Goal: Task Accomplishment & Management: Manage account settings

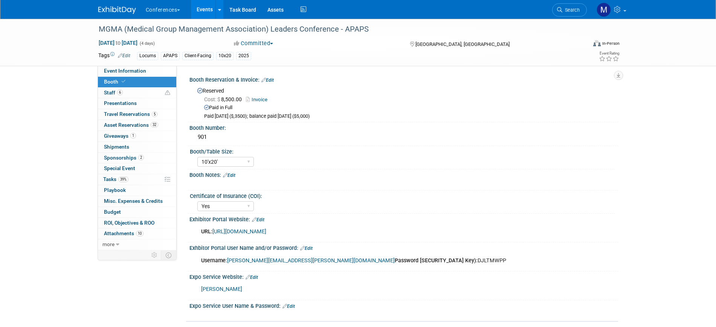
select select "10'x20'"
select select "Yes"
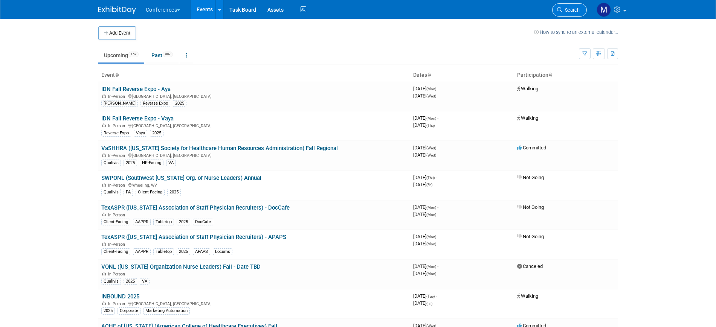
click at [565, 6] on link "Search" at bounding box center [569, 9] width 35 height 13
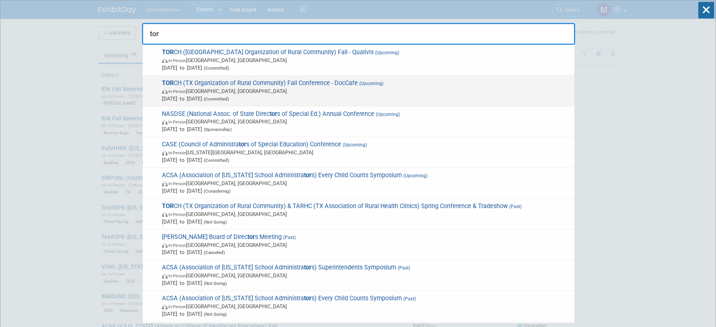
type input "tor"
click at [241, 95] on span "Sep 8, 2025 to Sep 11, 2025 (Committed)" at bounding box center [366, 99] width 409 height 8
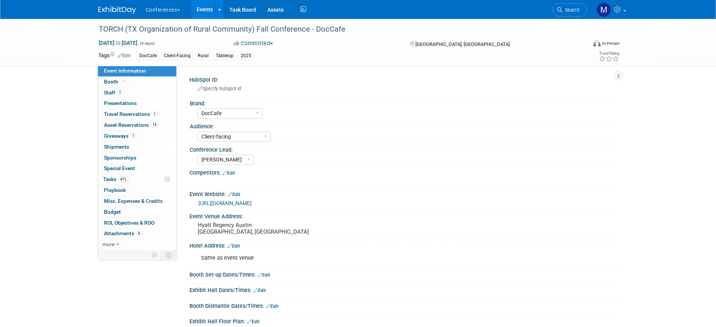
select select "DocCafe"
select select "Client-facing"
select select "Marygrace"
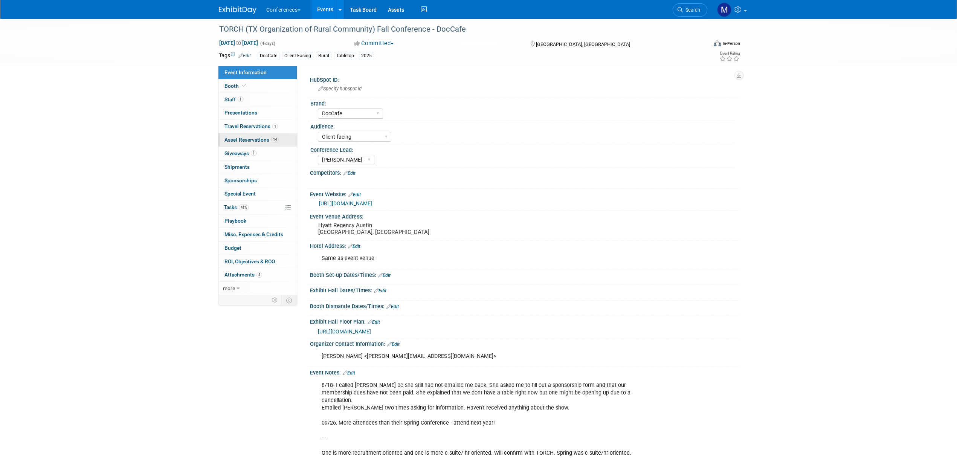
click at [278, 139] on span "14" at bounding box center [275, 140] width 8 height 6
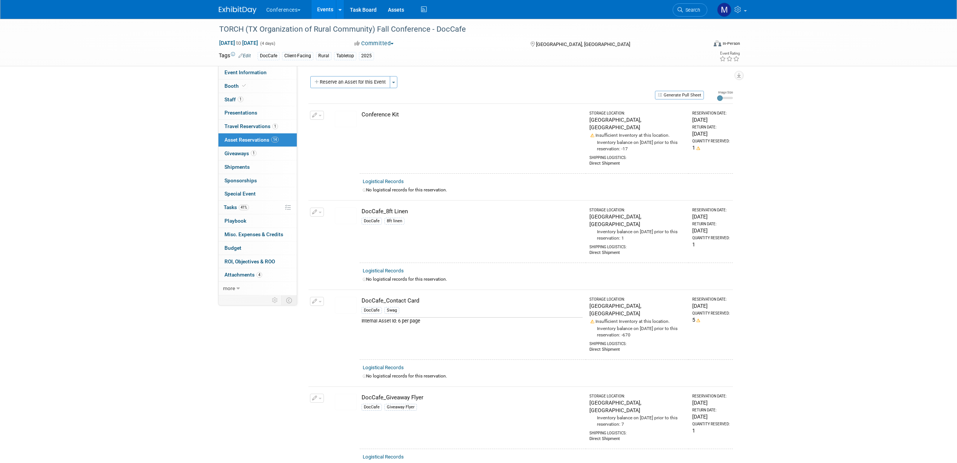
click at [320, 207] on button "button" at bounding box center [317, 211] width 14 height 9
click at [344, 207] on img at bounding box center [346, 215] width 22 height 17
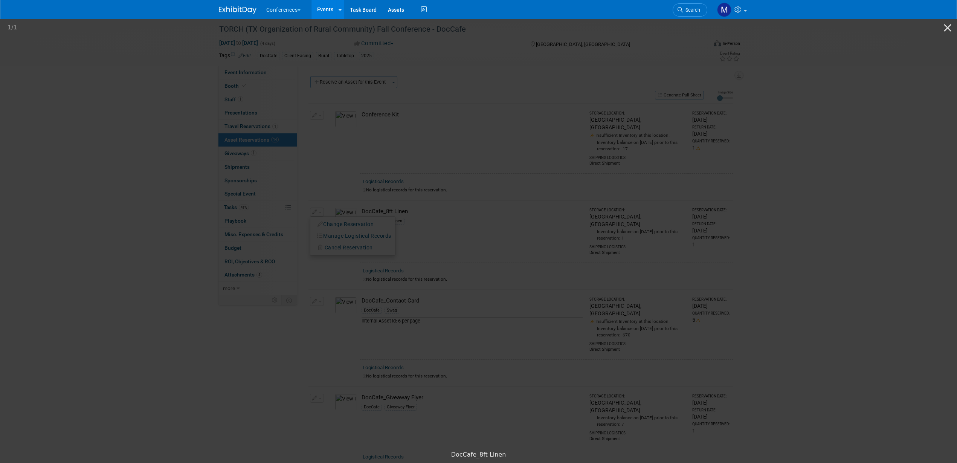
click at [715, 177] on picture at bounding box center [478, 232] width 957 height 429
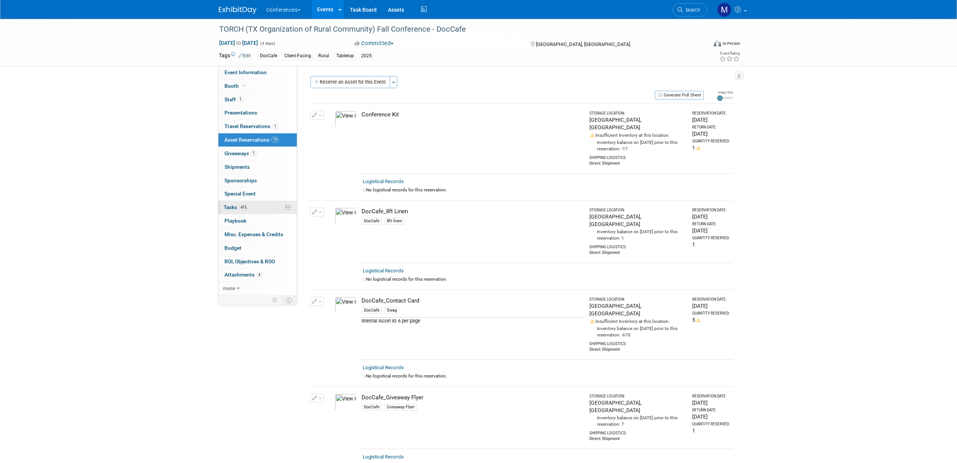
click at [238, 209] on span "Tasks 41%" at bounding box center [236, 207] width 25 height 6
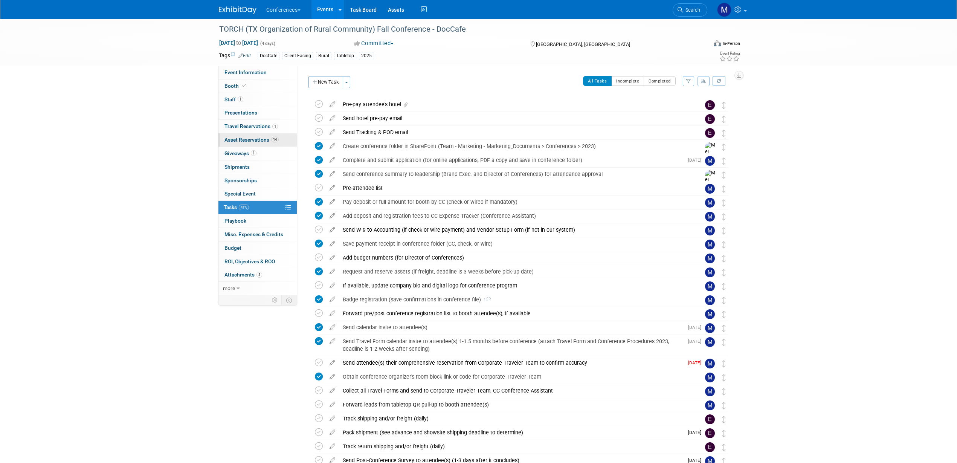
click at [250, 139] on span "Asset Reservations 14" at bounding box center [251, 140] width 54 height 6
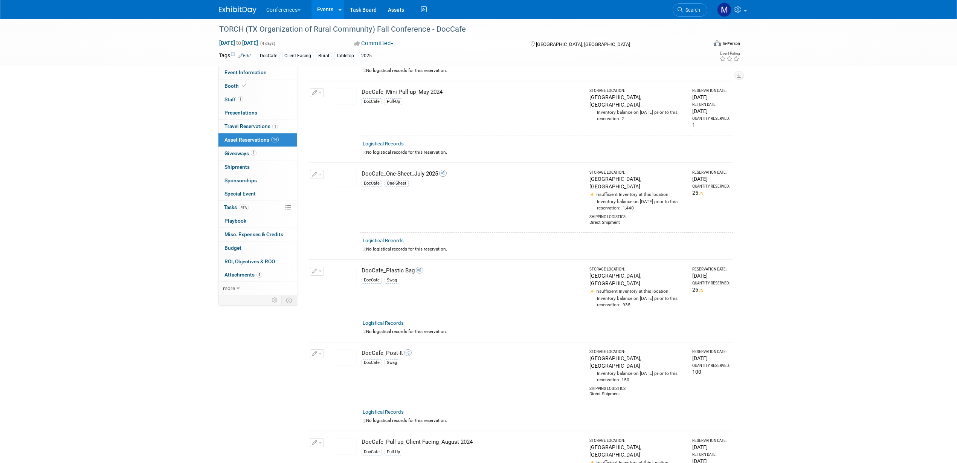
scroll to position [892, 0]
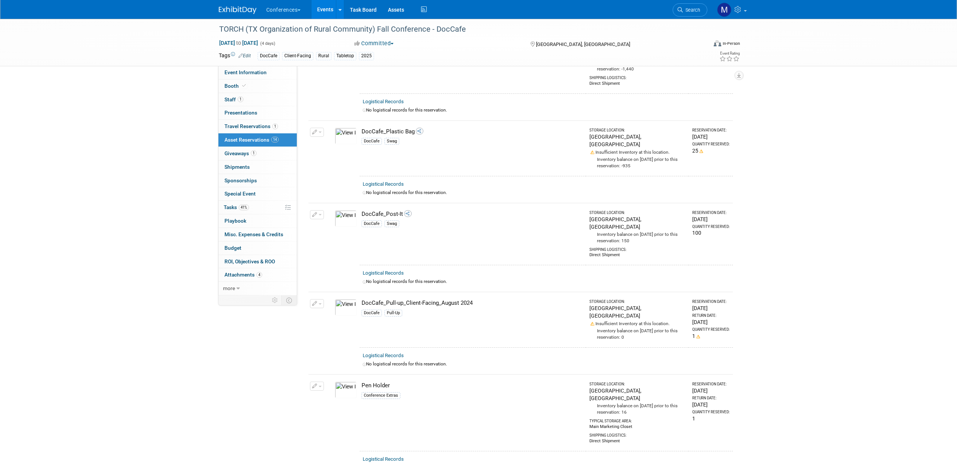
click at [346, 299] on img at bounding box center [346, 307] width 22 height 17
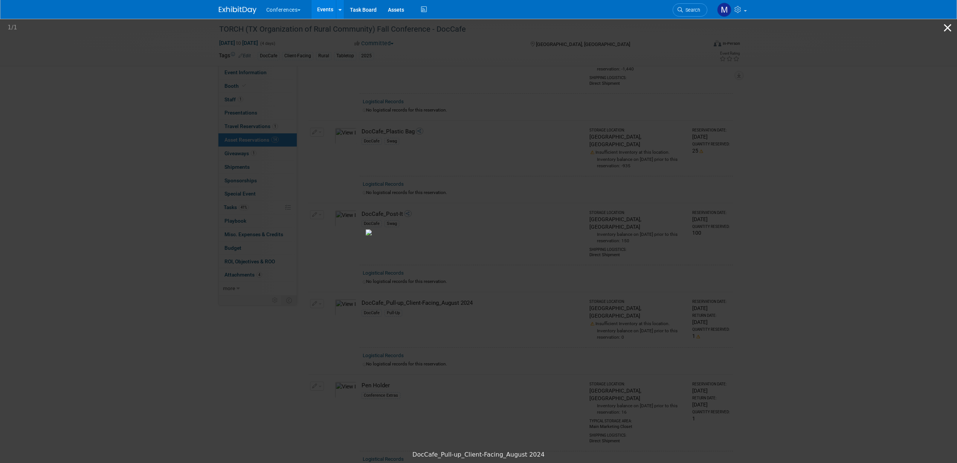
click at [715, 26] on button "Close gallery" at bounding box center [947, 28] width 19 height 18
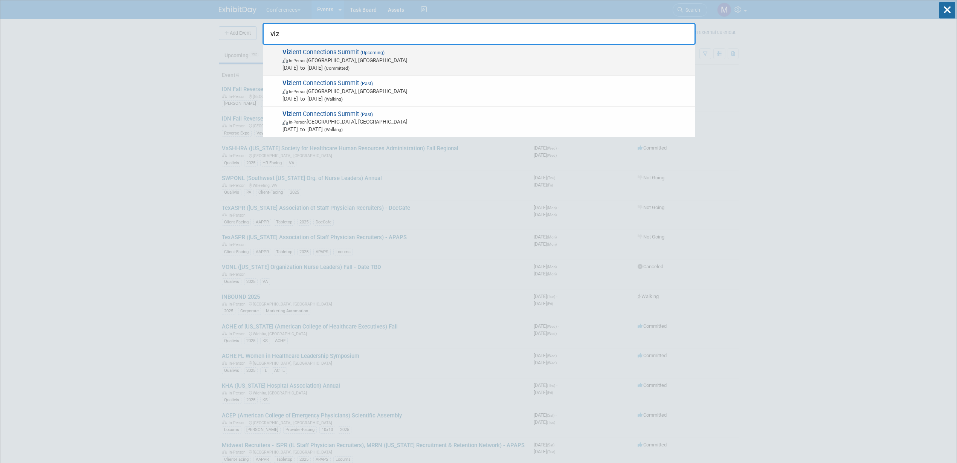
type input "viz"
click at [366, 59] on span "In-Person Las Vegas, NV" at bounding box center [486, 60] width 409 height 8
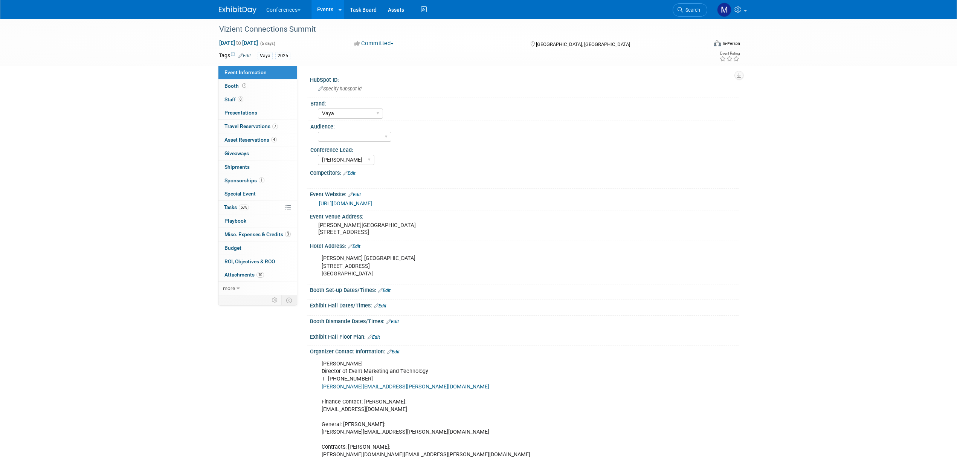
select select "Vaya"
select select "[PERSON_NAME]"
click at [247, 137] on span "Asset Reservations 4" at bounding box center [250, 140] width 52 height 6
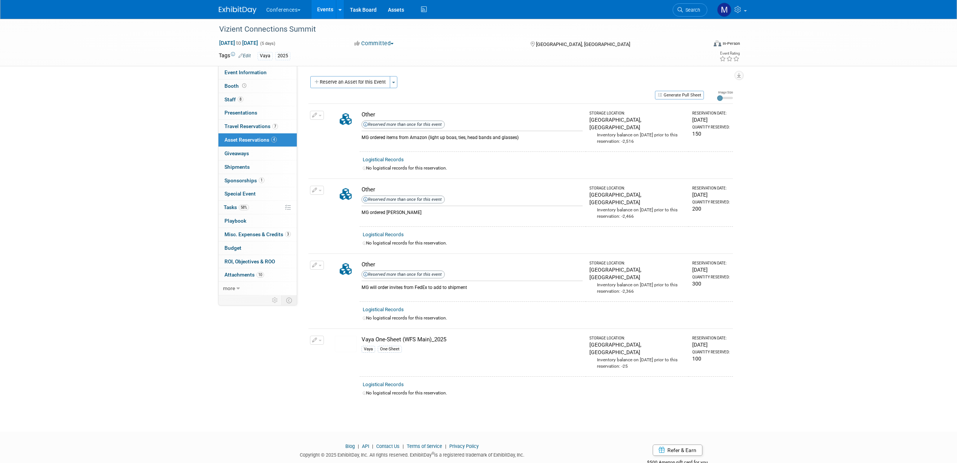
click at [319, 265] on span "button" at bounding box center [320, 266] width 3 height 2
click at [799, 284] on div "Vizient Connections Summit Sep 15, 2025 to Sep 19, 2025 (5 days) Sep 15, 2025 t…" at bounding box center [478, 218] width 957 height 399
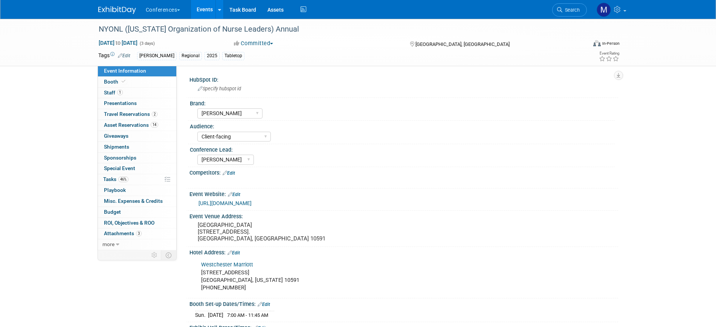
select select "[PERSON_NAME]"
select select "Client-facing"
select select "[PERSON_NAME]"
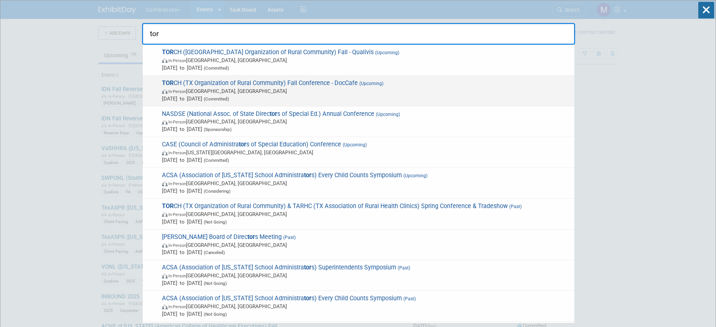
type input "tor"
click at [337, 82] on span "TOR CH (TX Organization of Rural Community) Fall Conference - DocCafe (Upcoming…" at bounding box center [365, 90] width 411 height 23
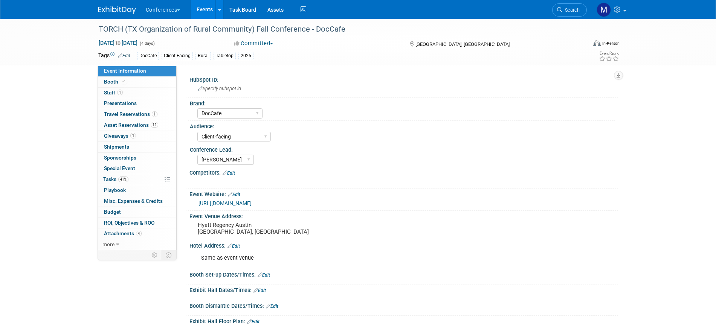
select select "DocCafe"
select select "Client-facing"
select select "[PERSON_NAME]"
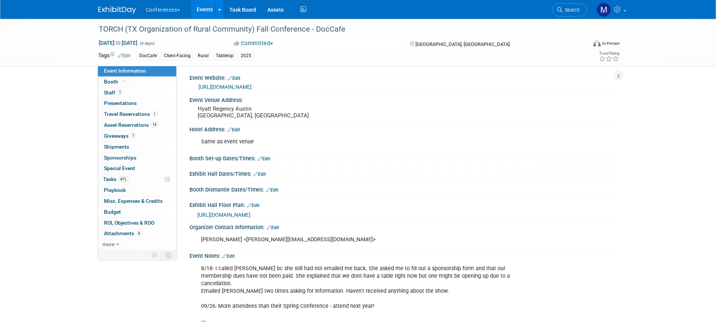
scroll to position [188, 0]
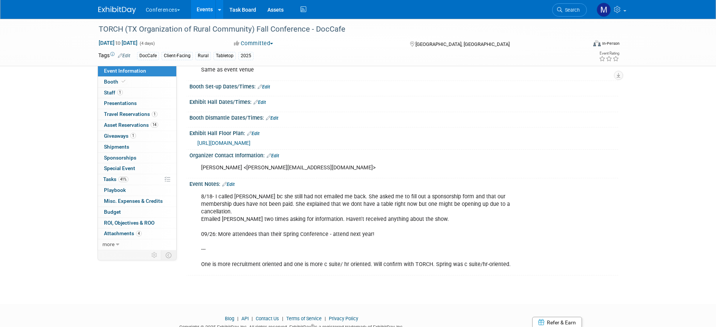
drag, startPoint x: 137, startPoint y: 128, endPoint x: 191, endPoint y: 130, distance: 53.9
click at [137, 128] on link "14 Asset Reservations 14" at bounding box center [137, 125] width 78 height 11
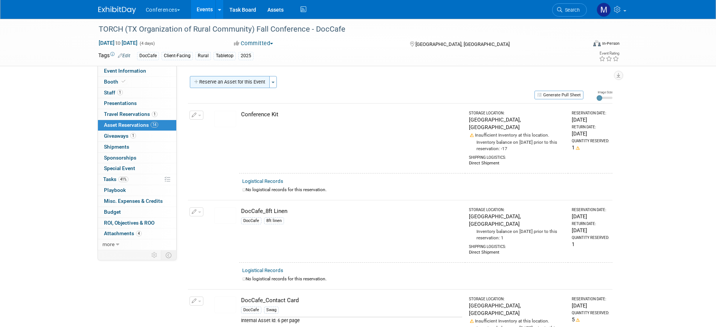
click at [234, 84] on button "Reserve an Asset for this Event" at bounding box center [230, 82] width 80 height 12
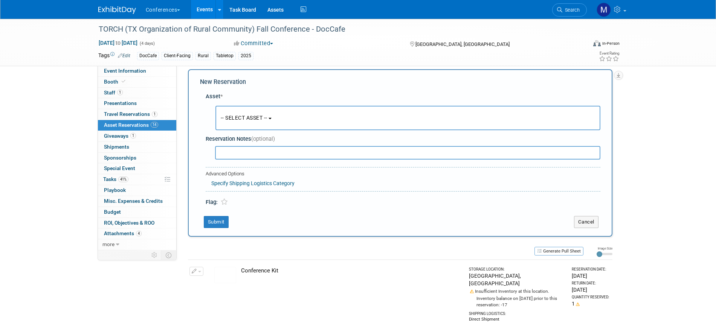
scroll to position [7, 0]
click at [259, 115] on span "-- SELECT ASSET --" at bounding box center [244, 117] width 47 height 6
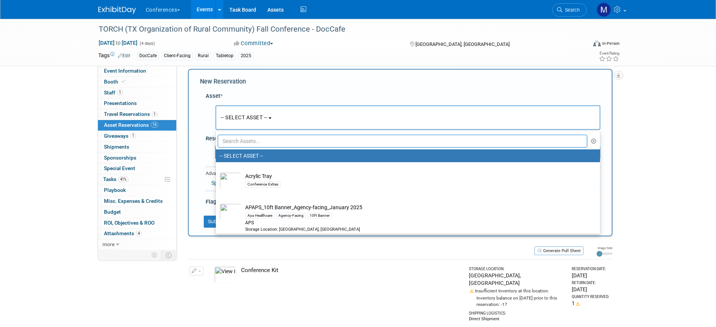
click at [261, 140] on input "text" at bounding box center [403, 141] width 370 height 13
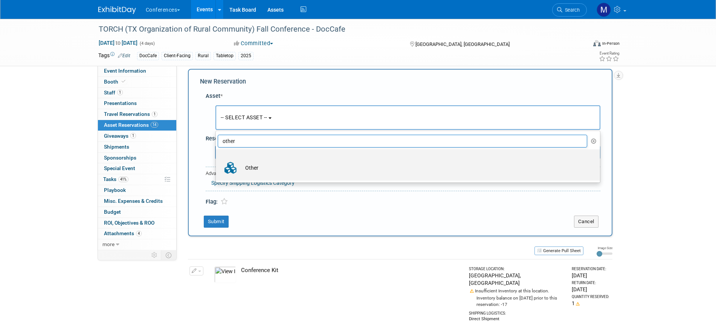
type input "other"
click at [275, 169] on td "Other" at bounding box center [412, 168] width 343 height 17
click at [217, 159] on input "Other" at bounding box center [214, 156] width 5 height 5
select select "10711726"
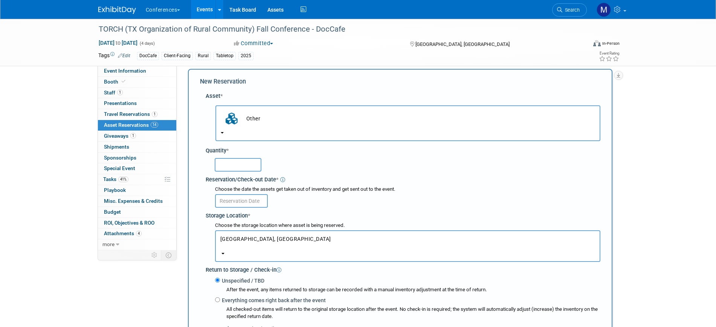
click at [233, 164] on input "text" at bounding box center [238, 165] width 47 height 14
type input "1"
click at [233, 203] on input "text" at bounding box center [241, 201] width 53 height 14
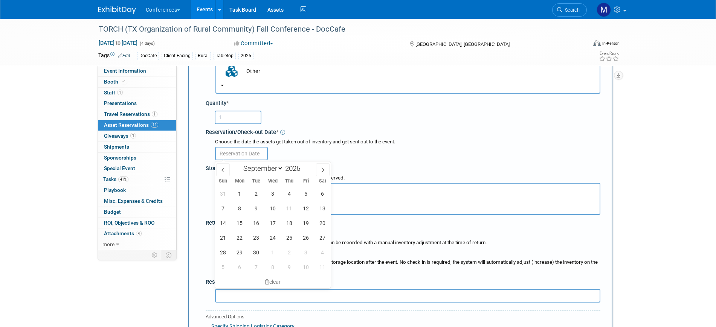
scroll to position [54, 0]
click at [244, 194] on span "1" at bounding box center [239, 194] width 15 height 15
type input "Sep 1, 2025"
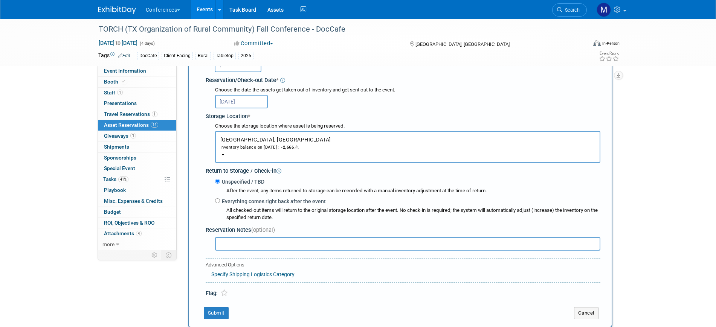
scroll to position [195, 0]
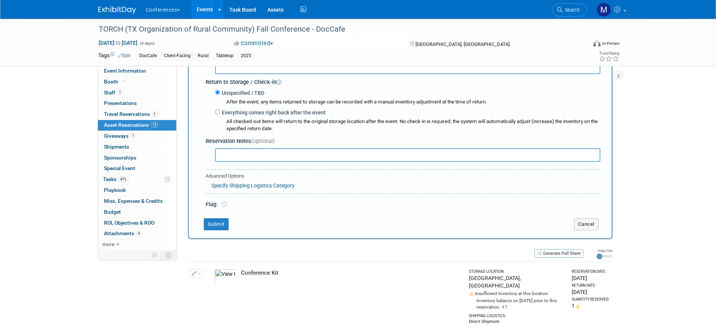
click at [226, 151] on input "text" at bounding box center [407, 155] width 385 height 14
type input "Ordered a round table cloth from Amazon bc we have a round table in our booth."
click at [206, 227] on button "Submit" at bounding box center [216, 224] width 25 height 12
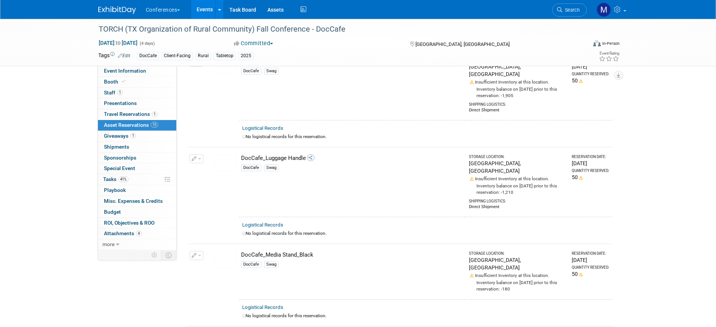
scroll to position [190, 0]
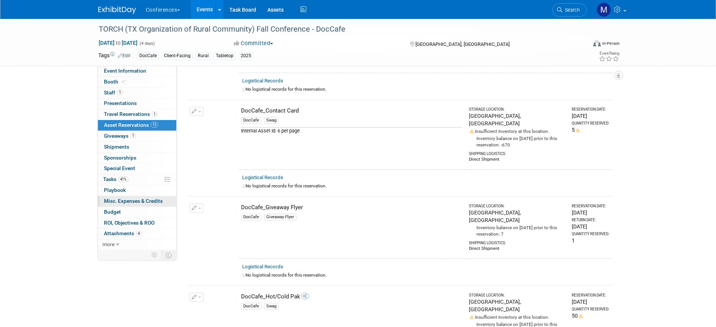
click at [121, 201] on span "Misc. Expenses & Credits 0" at bounding box center [133, 201] width 59 height 6
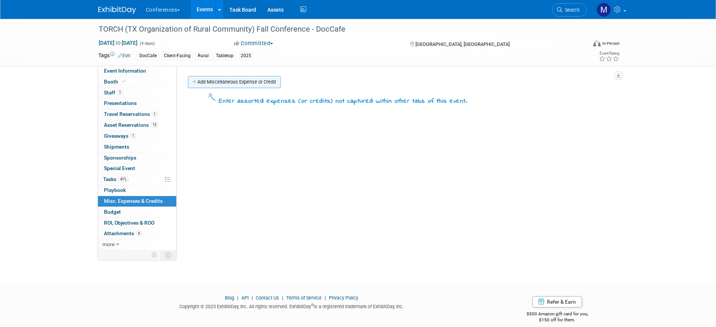
click at [228, 82] on link "Add Miscellaneous Expense or Credit" at bounding box center [234, 82] width 93 height 12
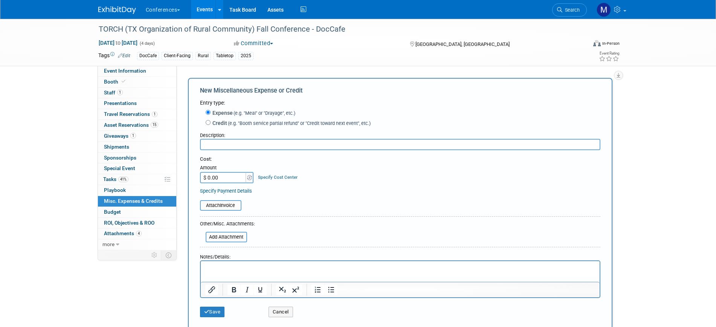
click at [224, 142] on input "text" at bounding box center [400, 144] width 400 height 11
type input "T"
type input "o"
type input "Round Table Cloth"
click at [241, 270] on p "Rich Text Area. Press ALT-0 for help." at bounding box center [400, 268] width 390 height 8
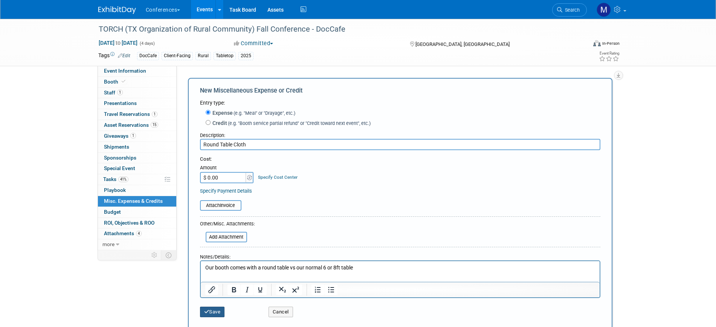
click at [221, 309] on button "Save" at bounding box center [212, 312] width 25 height 11
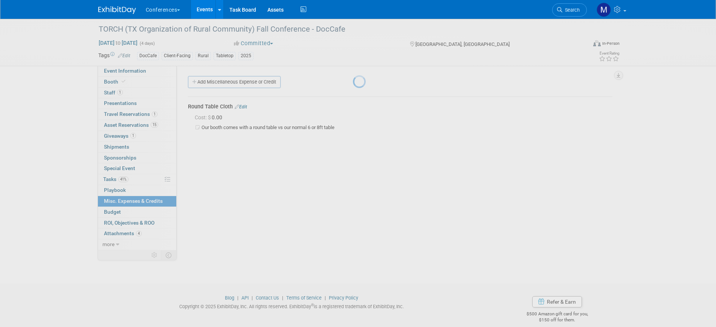
scroll to position [9, 0]
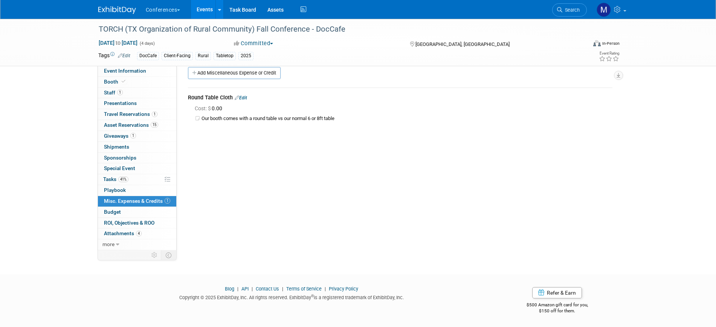
click at [242, 97] on link "Edit" at bounding box center [241, 97] width 12 height 5
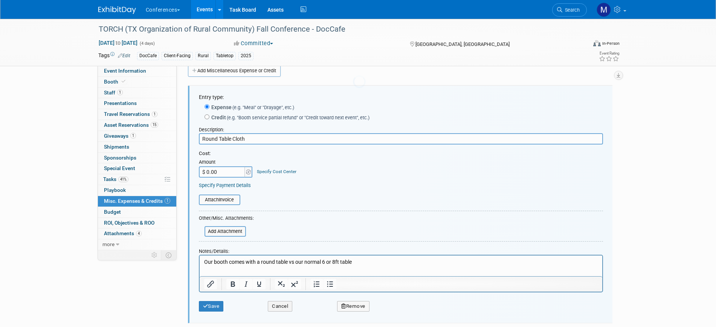
scroll to position [0, 0]
click at [220, 173] on input "$ 0.00" at bounding box center [222, 171] width 47 height 11
type input "$ 18.85"
click at [241, 229] on input "file" at bounding box center [201, 231] width 90 height 9
click at [239, 188] on link "Specify Payment Details" at bounding box center [225, 186] width 52 height 6
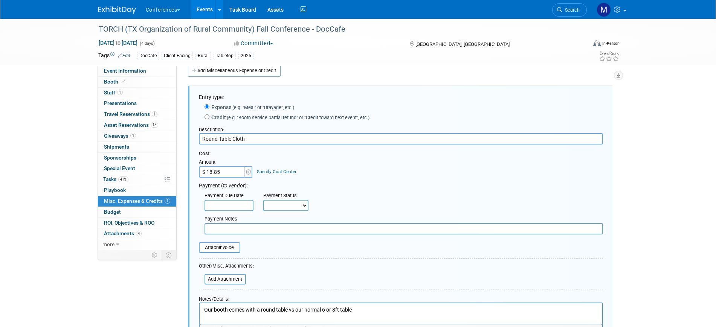
drag, startPoint x: 273, startPoint y: 208, endPoint x: 278, endPoint y: 212, distance: 6.5
click at [273, 208] on select "Not Paid Yet Partially Paid Paid in Full" at bounding box center [285, 205] width 45 height 11
select select "1"
click at [263, 200] on select "Not Paid Yet Partially Paid Paid in Full" at bounding box center [285, 205] width 45 height 11
click at [232, 247] on input "file" at bounding box center [195, 247] width 90 height 9
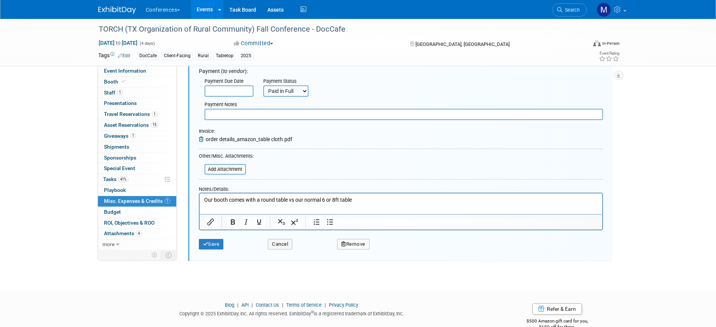
scroll to position [143, 0]
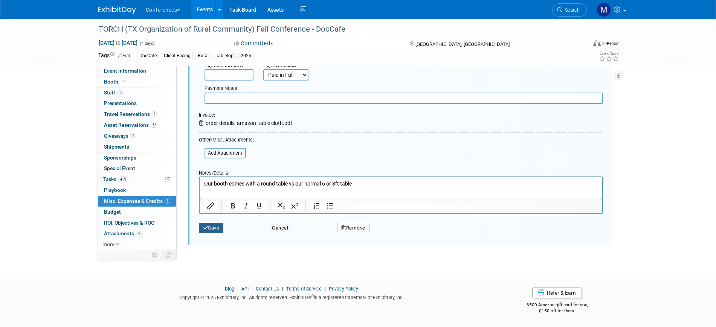
click at [216, 224] on button "Save" at bounding box center [211, 228] width 25 height 11
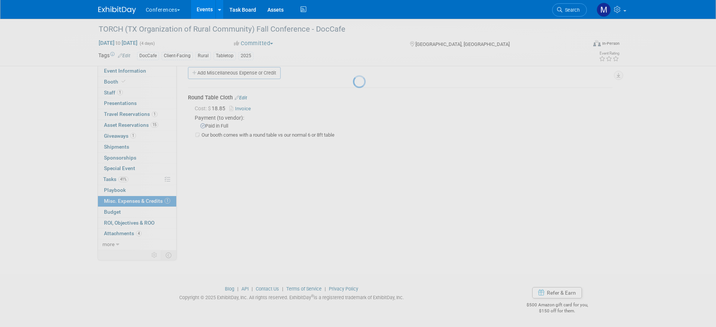
scroll to position [9, 0]
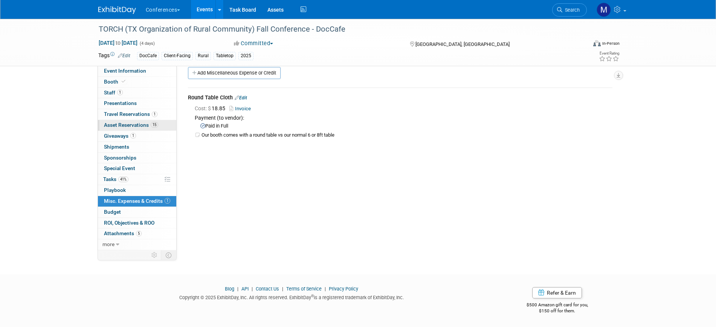
click at [152, 123] on span "15" at bounding box center [155, 125] width 8 height 6
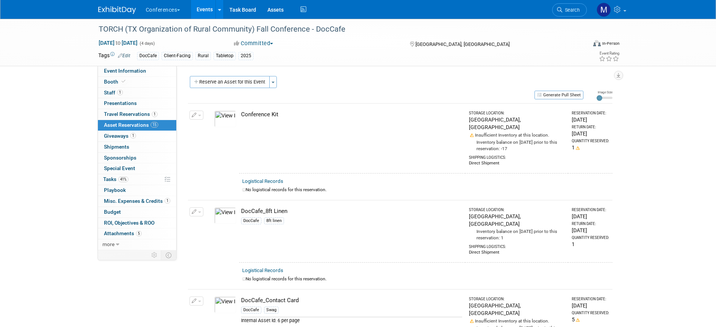
click at [200, 207] on button "button" at bounding box center [196, 211] width 14 height 9
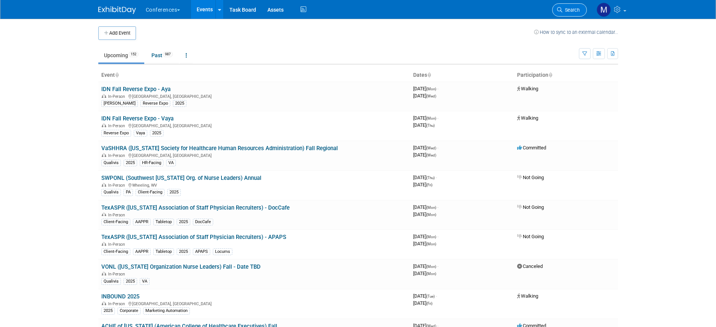
click at [573, 14] on link "Search" at bounding box center [569, 9] width 35 height 13
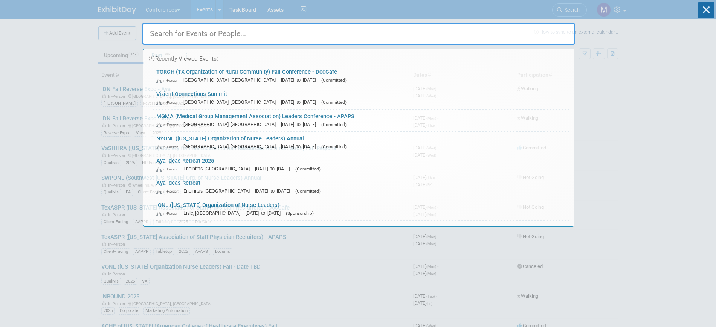
click at [572, 11] on div "Recently Viewed Events: TORCH (TX Organization of Rural Community) Fall Confere…" at bounding box center [358, 113] width 433 height 226
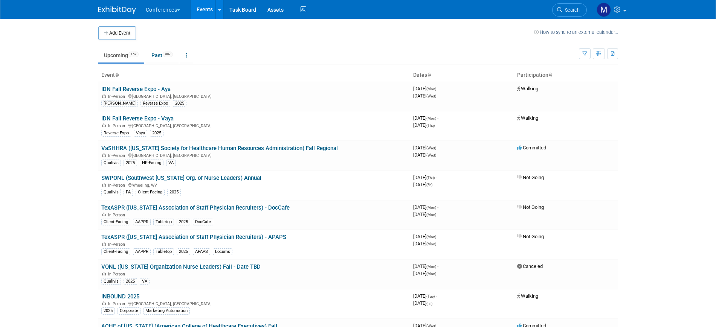
click at [572, 11] on span "Search" at bounding box center [570, 10] width 17 height 6
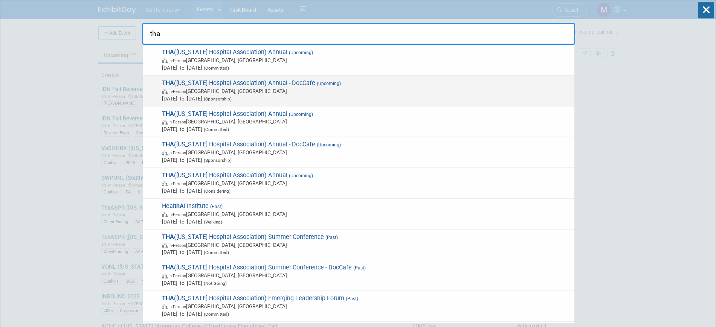
type input "tha"
click at [183, 99] on span "Sep 18, 2025 to Sep 19, 2025 (Sponsorship)" at bounding box center [366, 99] width 409 height 8
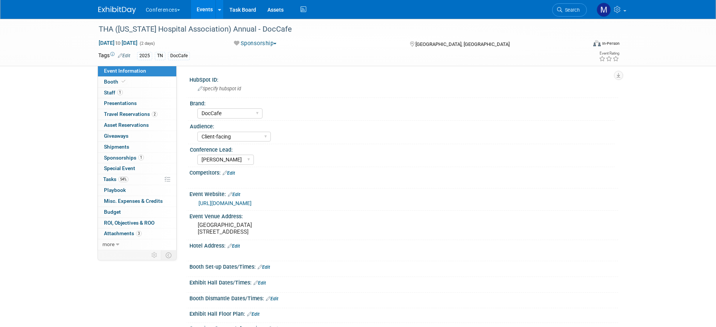
select select "DocCafe"
select select "Client-facing"
select select "[PERSON_NAME]"
click at [120, 178] on span "54%" at bounding box center [123, 180] width 10 height 6
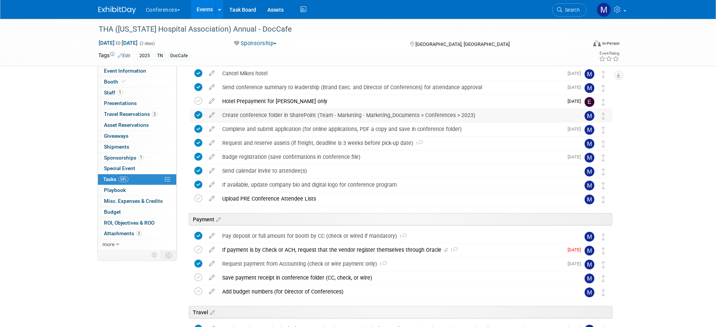
scroll to position [94, 0]
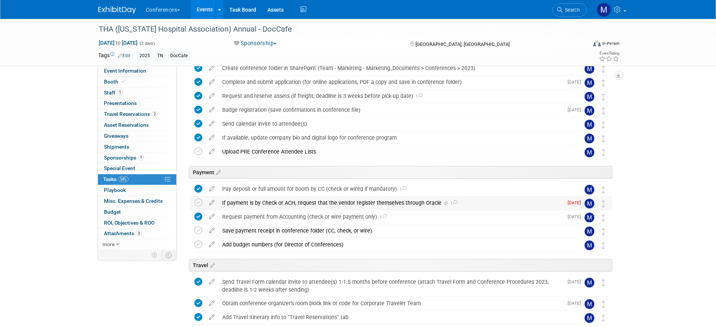
click at [308, 200] on div "If payment is by Check or ACH, request that the vendor register themselves thro…" at bounding box center [390, 203] width 345 height 13
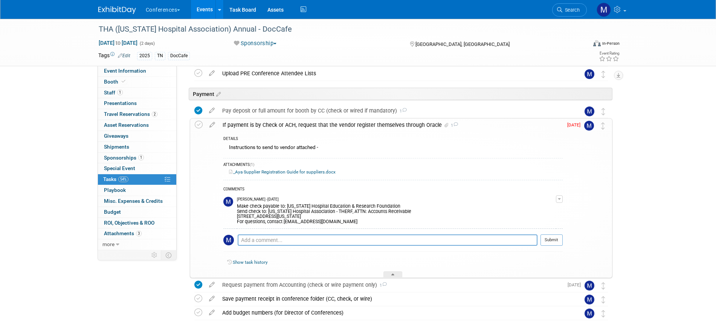
scroll to position [188, 0]
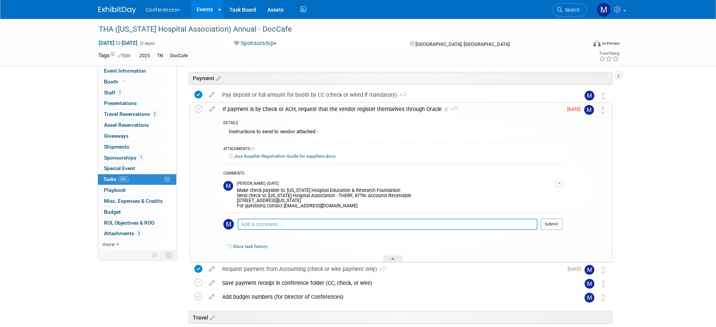
click at [274, 222] on textarea at bounding box center [388, 224] width 300 height 11
type textarea "8/26- AP said they are processing invoice today."
click at [554, 227] on button "Submit" at bounding box center [551, 224] width 22 height 11
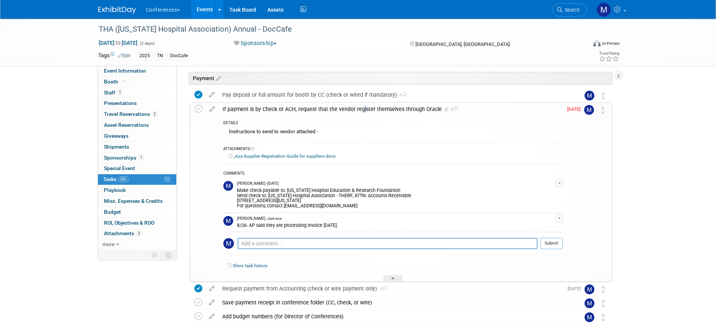
click at [283, 111] on div "If payment is by Check or ACH, request that the vendor register themselves thro…" at bounding box center [391, 109] width 344 height 13
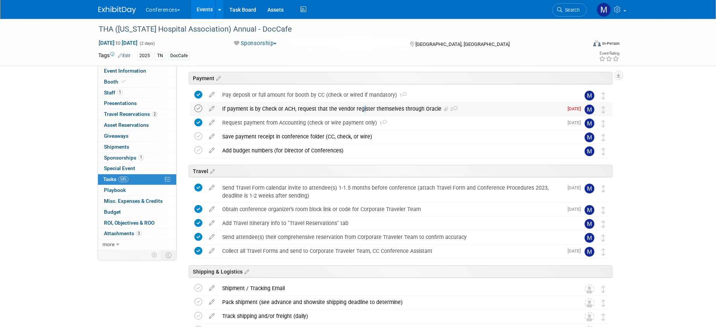
click at [200, 108] on icon at bounding box center [198, 109] width 8 height 8
click at [210, 135] on icon at bounding box center [211, 134] width 13 height 9
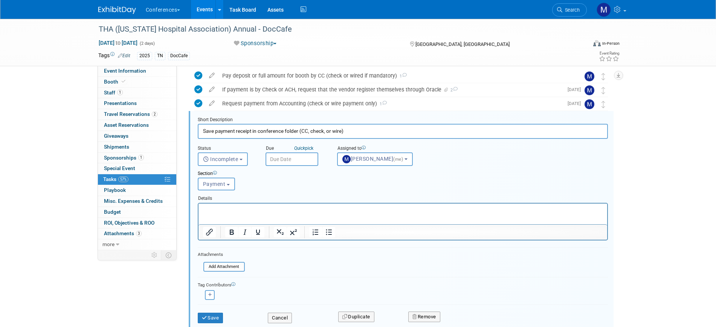
scroll to position [208, 0]
click at [287, 157] on input "text" at bounding box center [291, 159] width 53 height 14
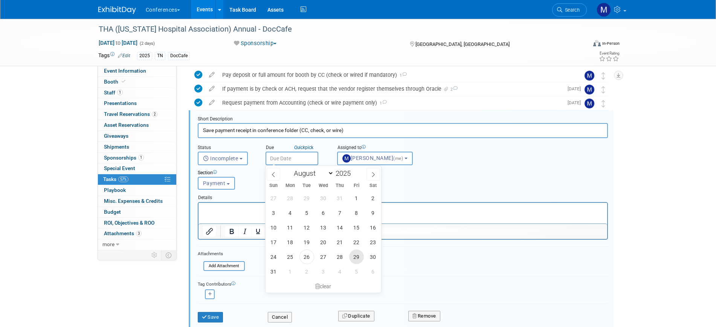
click at [356, 258] on span "29" at bounding box center [356, 257] width 15 height 15
type input "Aug 29, 2025"
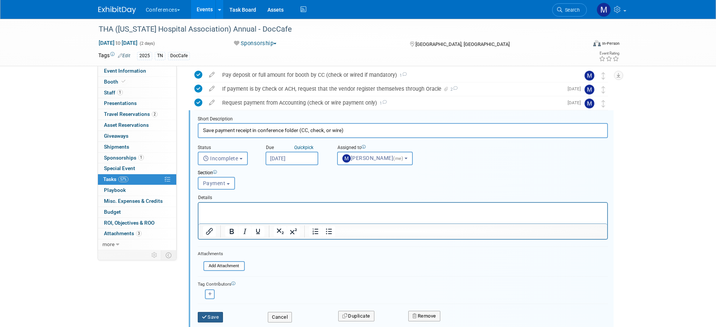
click at [223, 317] on button "Save" at bounding box center [211, 317] width 26 height 11
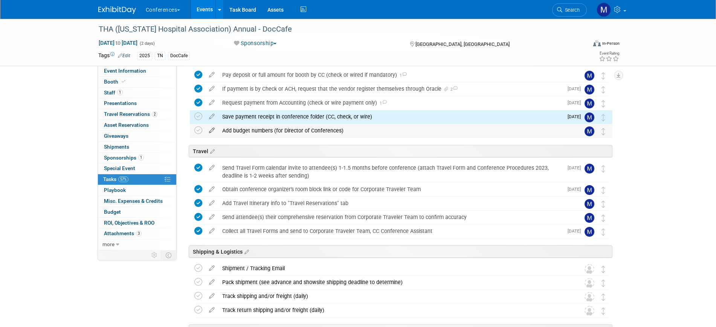
click at [210, 130] on icon at bounding box center [211, 128] width 13 height 9
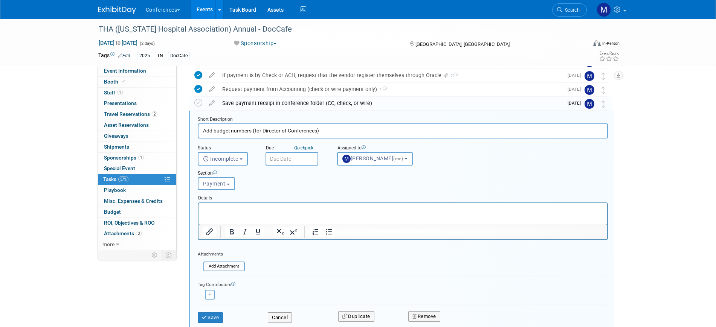
scroll to position [222, 0]
click at [274, 157] on input "text" at bounding box center [291, 159] width 53 height 14
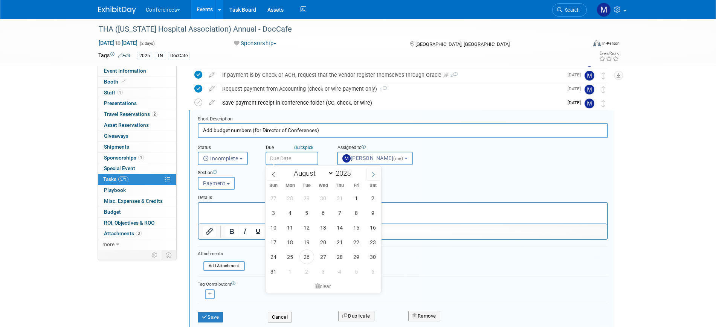
click at [373, 173] on icon at bounding box center [373, 174] width 5 height 5
select select "8"
drag, startPoint x: 354, startPoint y: 198, endPoint x: 284, endPoint y: 252, distance: 87.9
click at [354, 198] on span "5" at bounding box center [356, 198] width 15 height 15
type input "Sep 5, 2025"
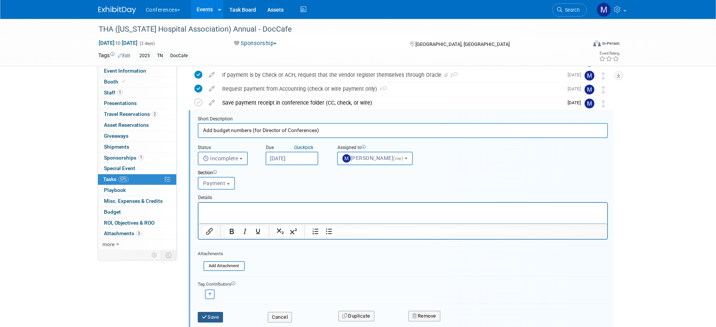
click at [203, 320] on button "Save" at bounding box center [211, 317] width 26 height 11
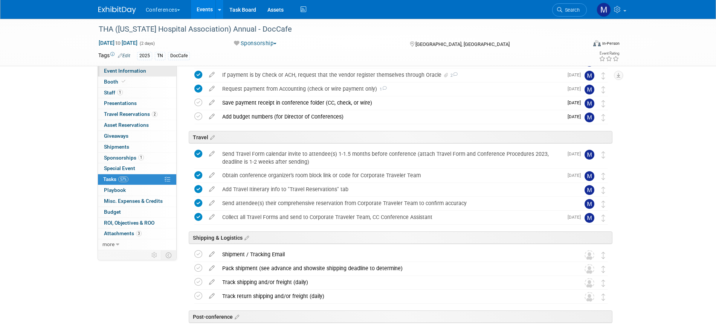
click at [133, 69] on span "Event Information" at bounding box center [125, 71] width 42 height 6
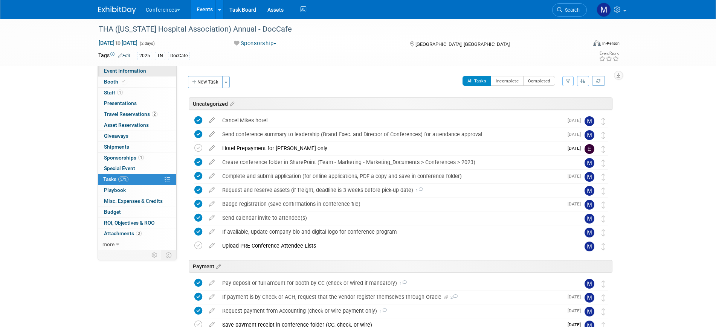
select select "DocCafe"
select select "Client-facing"
select select "[PERSON_NAME]"
